Goal: Task Accomplishment & Management: Use online tool/utility

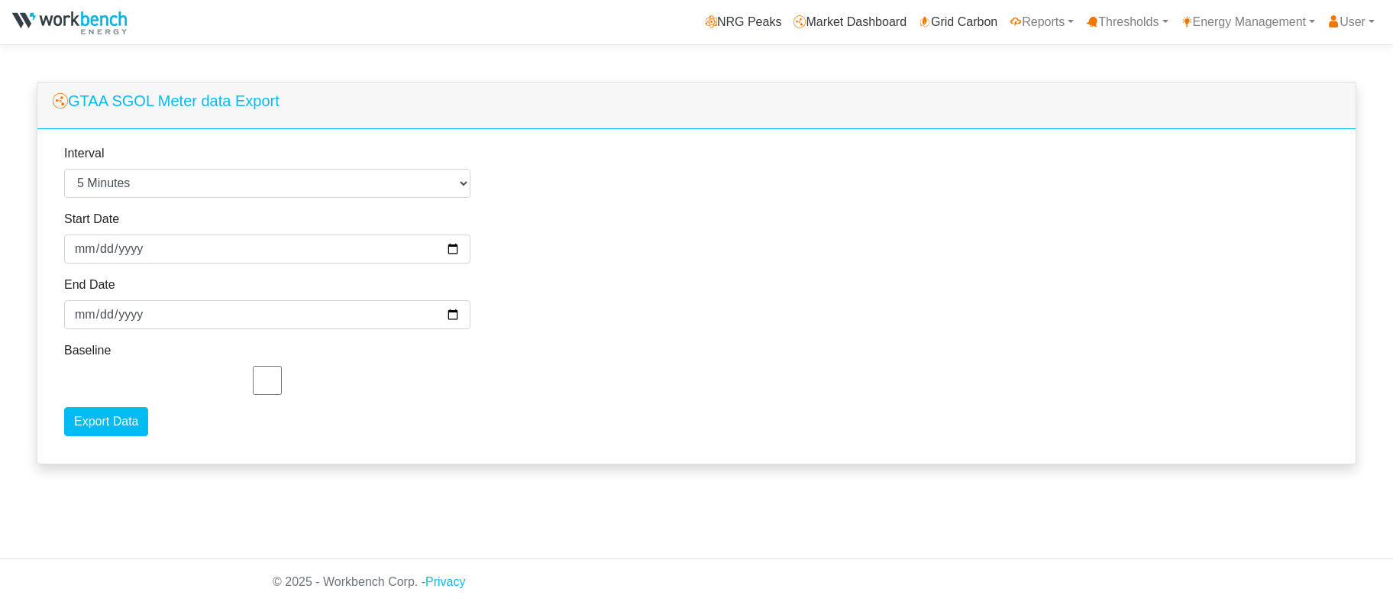
select select "5"
click at [134, 249] on input "2025-08-01" at bounding box center [267, 249] width 406 height 29
type input "2025-08-07"
type input "2025-08-09"
click at [134, 422] on input "Export Data" at bounding box center [106, 421] width 84 height 29
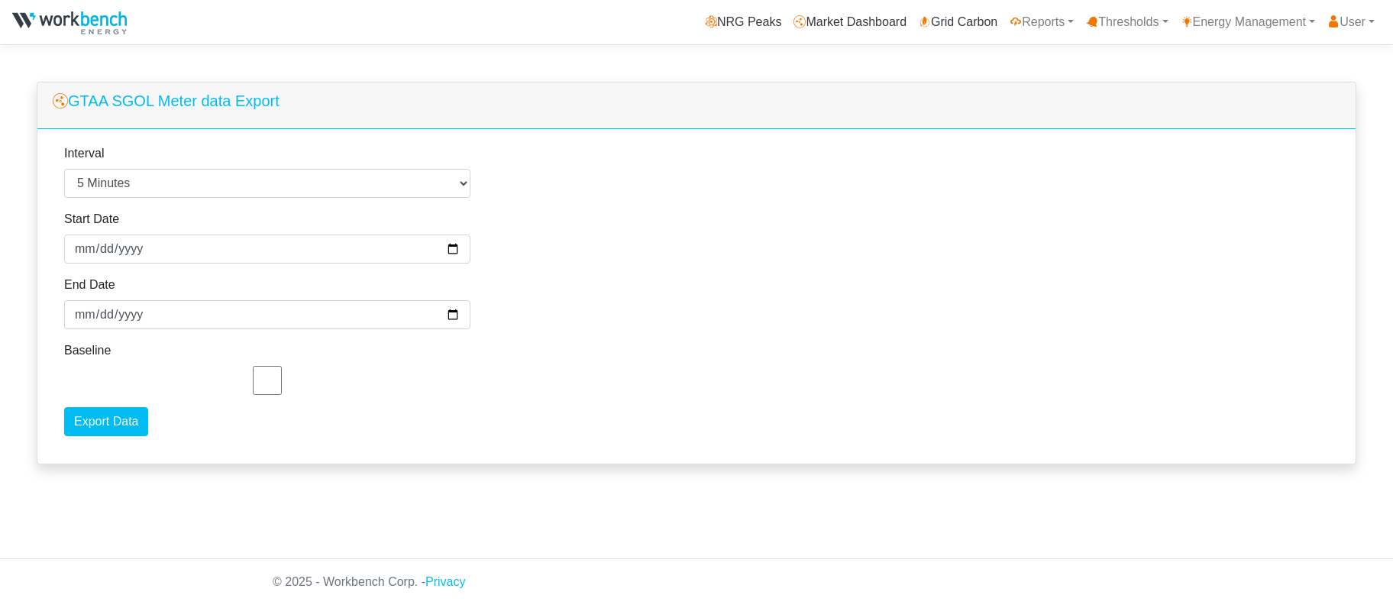
click at [939, 83] on div "GTAA SGOL Meter data Export" at bounding box center [696, 106] width 1319 height 47
click at [1269, 19] on link "Energy Management" at bounding box center [1248, 22] width 147 height 31
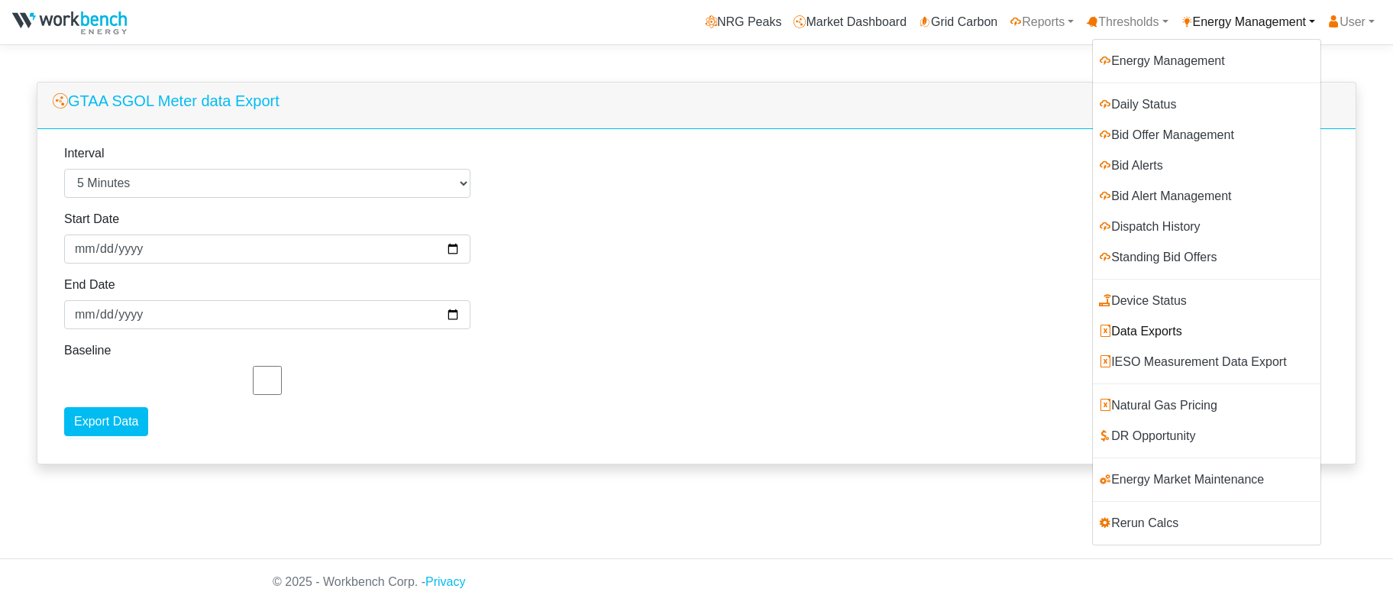
click at [1156, 334] on link "Data Exports" at bounding box center [1207, 331] width 228 height 31
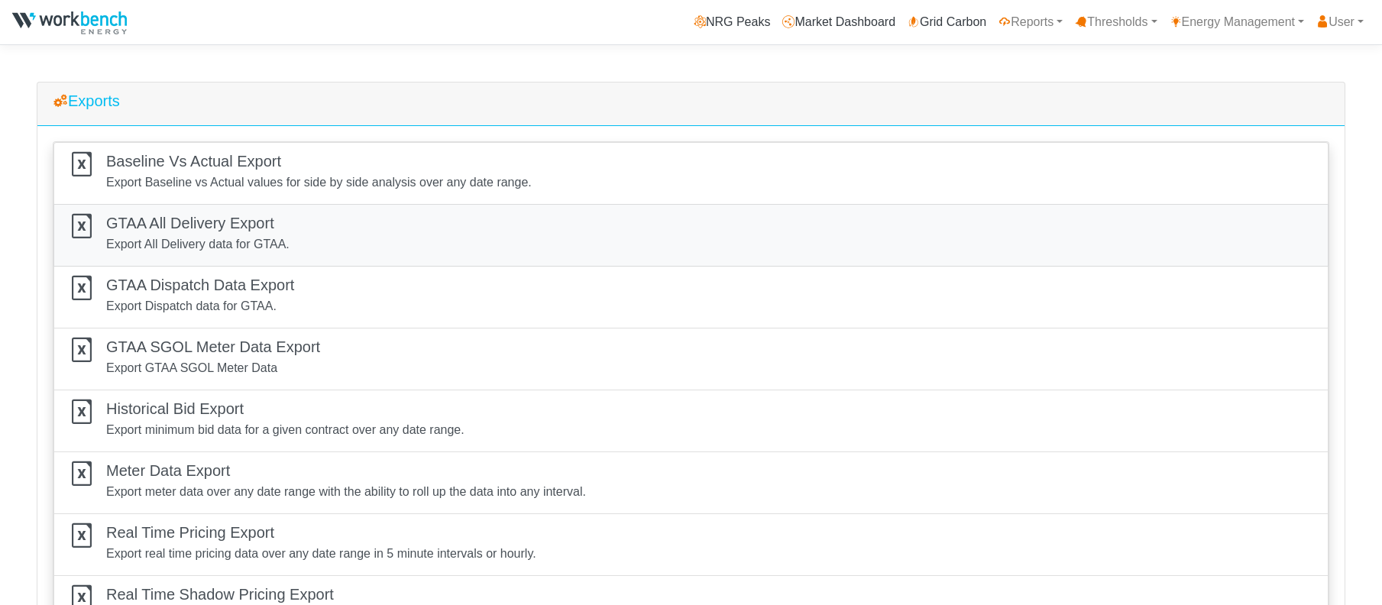
click at [189, 215] on h5 "GTAA All Delivery Export" at bounding box center [197, 223] width 183 height 18
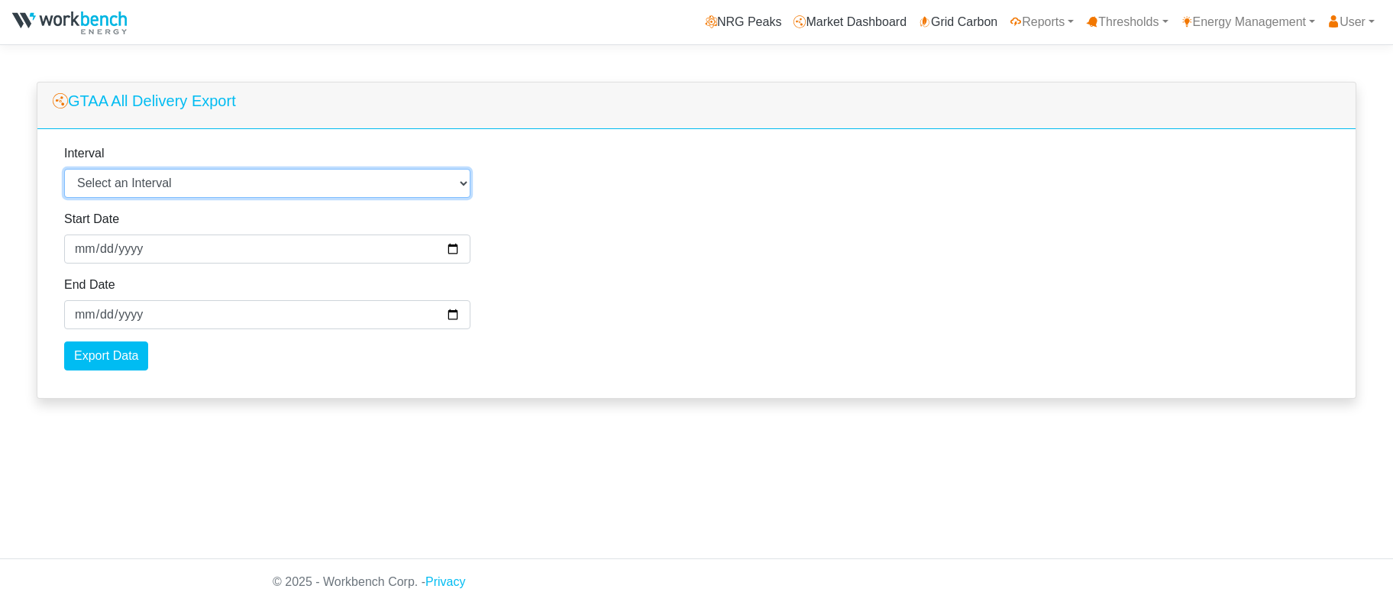
click at [176, 182] on select "Select an Interval 1 Minute 5 Minutes 15 Minutes 30 Minutes Hourly Daily" at bounding box center [267, 183] width 406 height 29
select select "5"
click at [64, 170] on select "Select an Interval 1 Minute 5 Minutes 15 Minutes 30 Minutes Hourly Daily" at bounding box center [267, 183] width 406 height 29
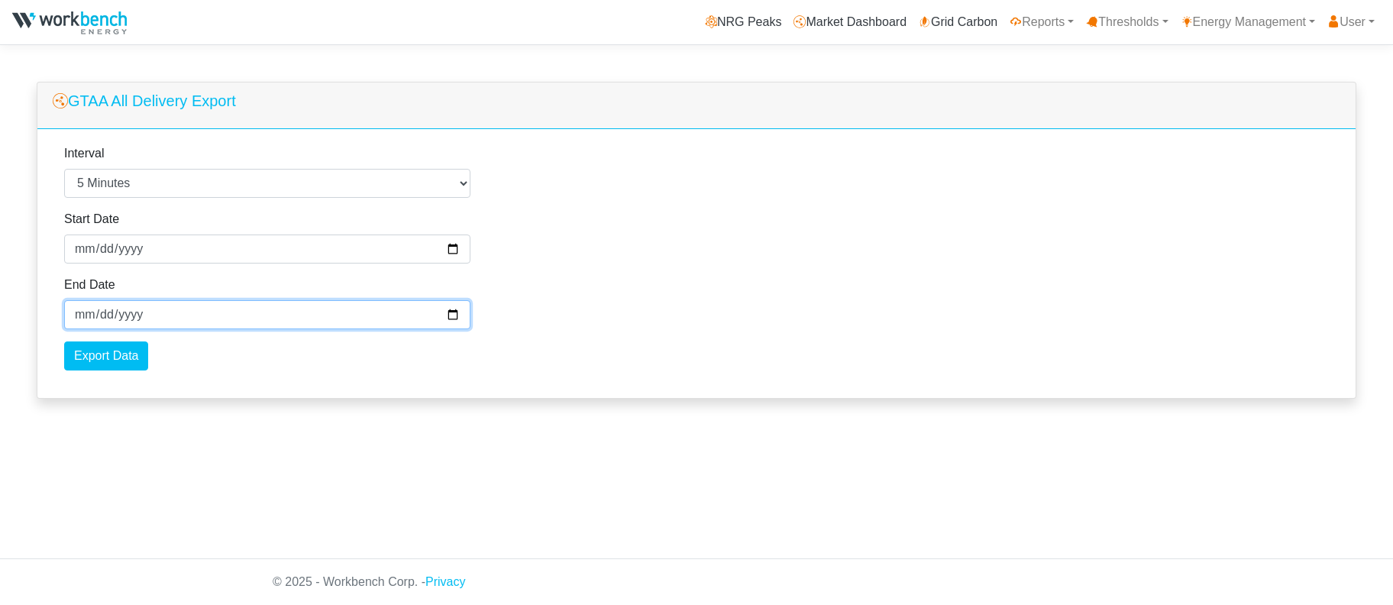
click at [134, 315] on input "2025-08-08" at bounding box center [267, 314] width 406 height 29
type input "2025-08-09"
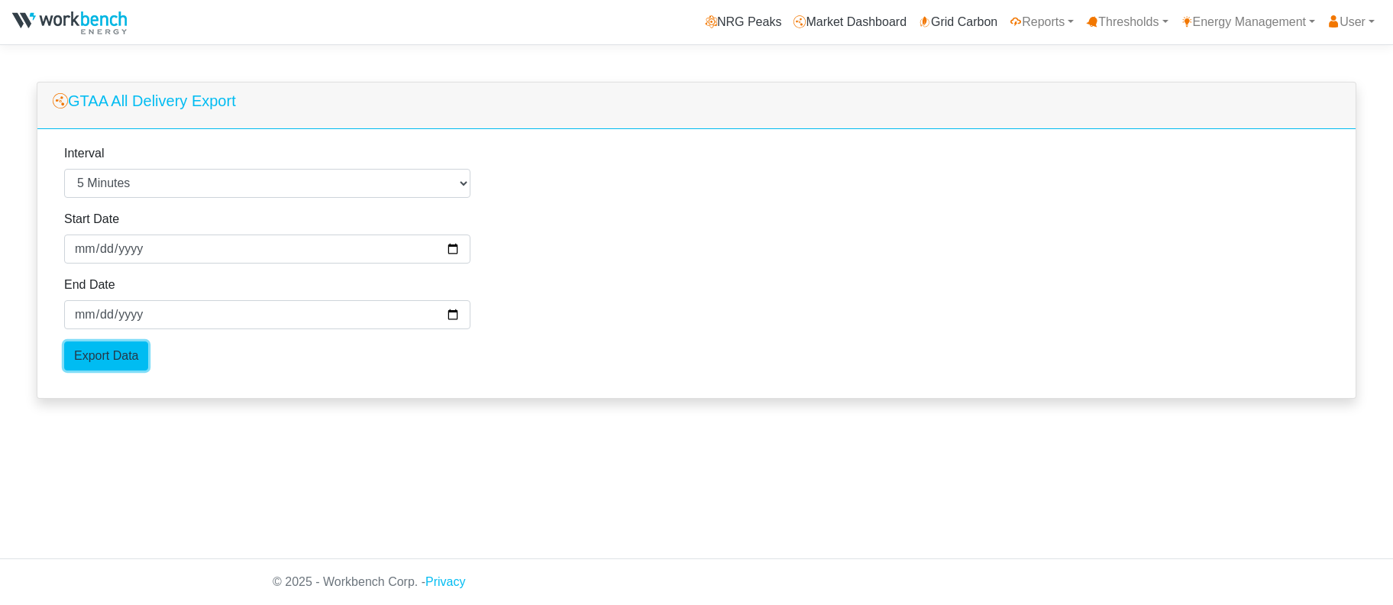
click at [107, 352] on input "Export Data" at bounding box center [106, 355] width 84 height 29
